Goal: Check status

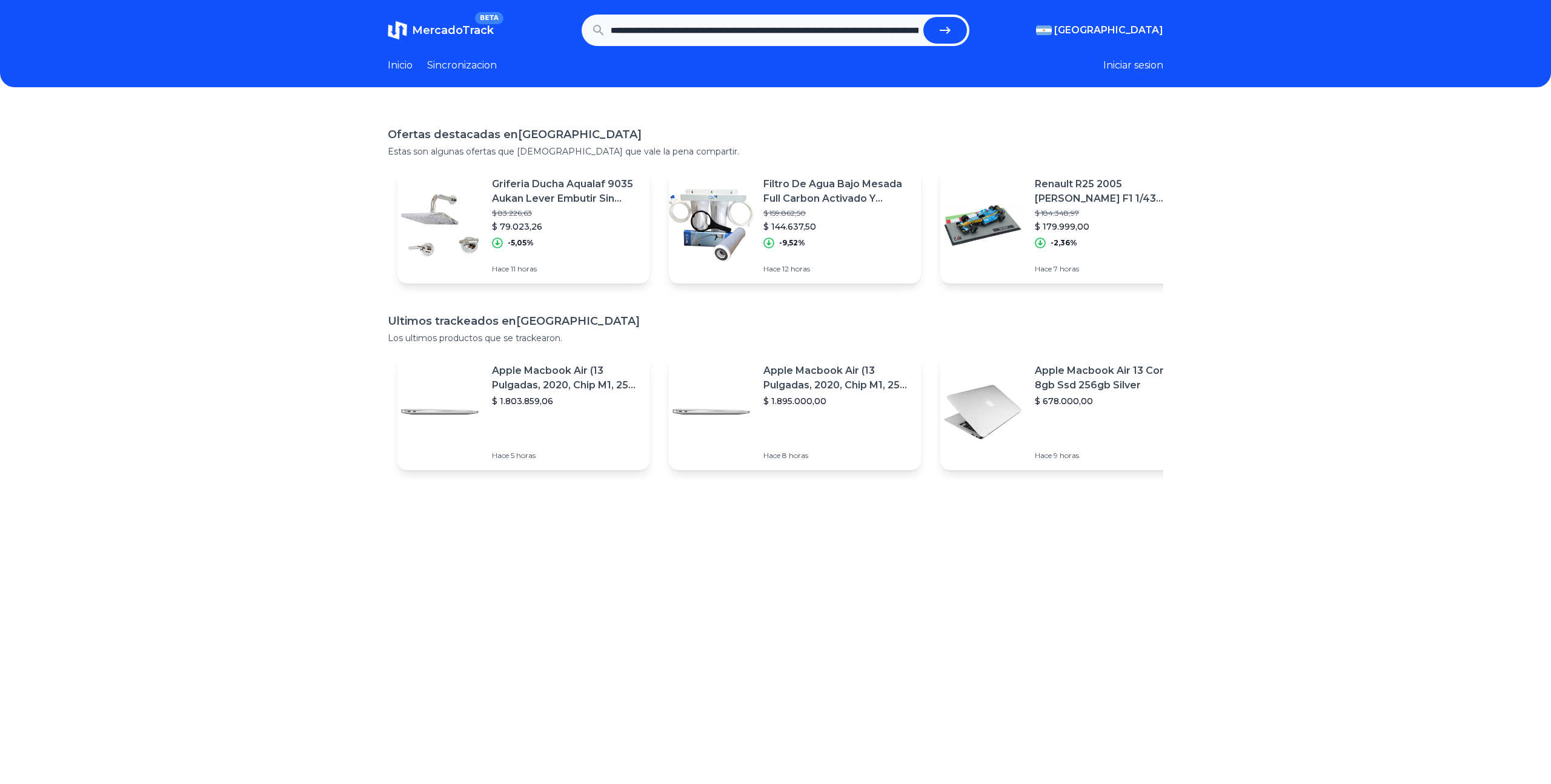
scroll to position [0, 576]
click at [923, 17] on button "submit" at bounding box center [945, 30] width 44 height 27
type input "**********"
